Goal: Find specific page/section: Find specific page/section

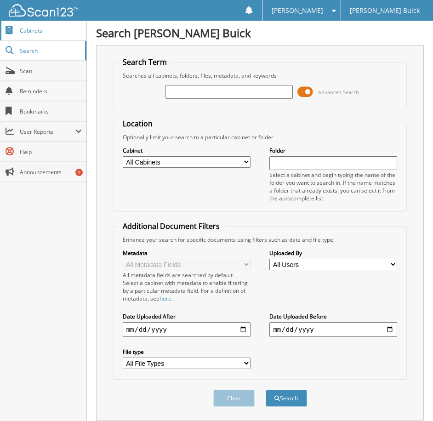
click at [41, 38] on link "Cabinets" at bounding box center [43, 31] width 86 height 20
click at [56, 36] on link "Cabinets" at bounding box center [43, 31] width 86 height 20
type input "[PERSON_NAME]"
click at [265, 389] on button "Search" at bounding box center [285, 397] width 41 height 17
click at [283, 164] on input "text" at bounding box center [333, 163] width 128 height 14
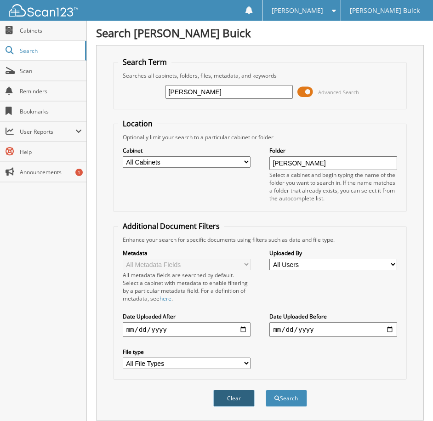
type input "villegas"
click at [245, 398] on button "Clear" at bounding box center [233, 397] width 41 height 17
click at [291, 166] on input "text" at bounding box center [333, 163] width 128 height 14
type input "villegas"
click at [265, 389] on button "Search" at bounding box center [285, 397] width 41 height 17
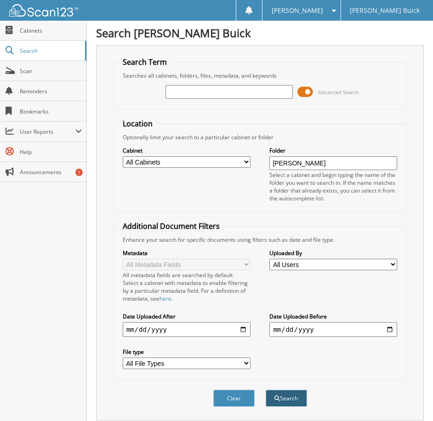
click at [285, 394] on button "Search" at bounding box center [285, 397] width 41 height 17
click at [243, 165] on select "All Cabinets CAR DEALS SERVICE RO Needs Filing" at bounding box center [187, 161] width 128 height 11
select select "2422"
click at [123, 156] on select "All Cabinets CAR DEALS SERVICE RO Needs Filing" at bounding box center [187, 161] width 128 height 11
click at [280, 396] on button "Search" at bounding box center [285, 397] width 41 height 17
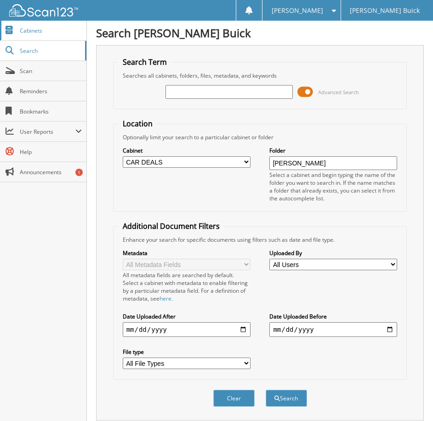
click at [66, 35] on link "Cabinets" at bounding box center [43, 31] width 86 height 20
click at [226, 163] on select "All Cabinets CAR DEALS SERVICE RO Needs Filing" at bounding box center [187, 161] width 128 height 11
select select "2422"
click at [123, 156] on select "All Cabinets CAR DEALS SERVICE RO Needs Filing" at bounding box center [187, 161] width 128 height 11
click at [288, 398] on button "Search" at bounding box center [285, 397] width 41 height 17
